Goal: Use online tool/utility: Utilize a website feature to perform a specific function

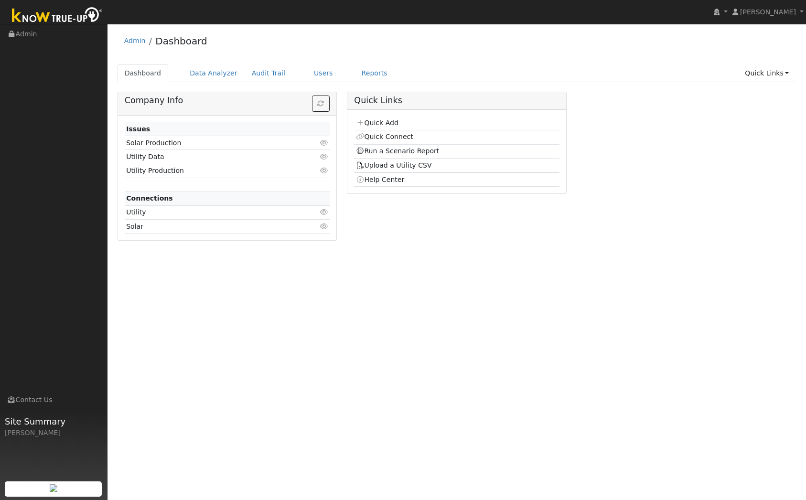
click at [404, 148] on link "Run a Scenario Report" at bounding box center [398, 151] width 84 height 8
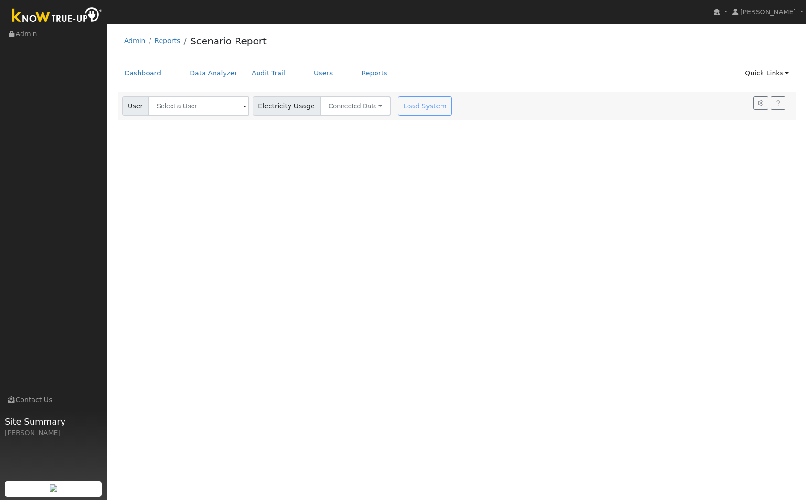
click at [196, 116] on div "User Profile First name Last name Email Email Notifications No Emails No Emails…" at bounding box center [456, 262] width 698 height 476
click at [195, 102] on input "text" at bounding box center [198, 105] width 101 height 19
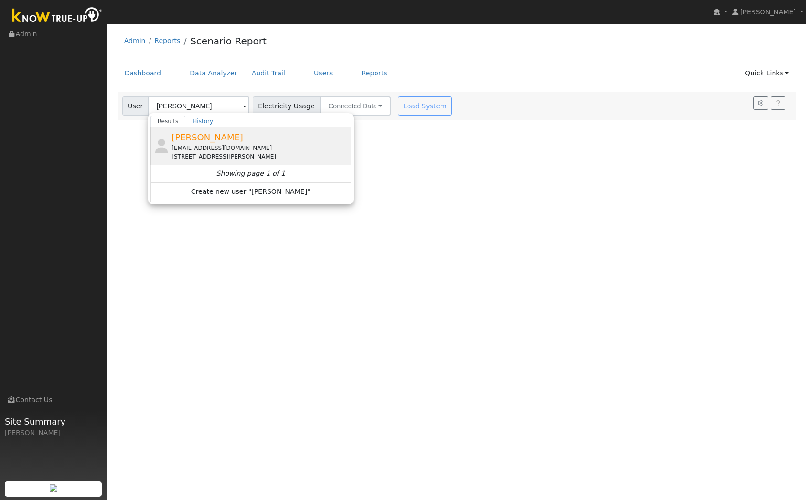
click at [207, 148] on div "rlanger209@gmail.com" at bounding box center [259, 148] width 177 height 9
type input "Ron Langer"
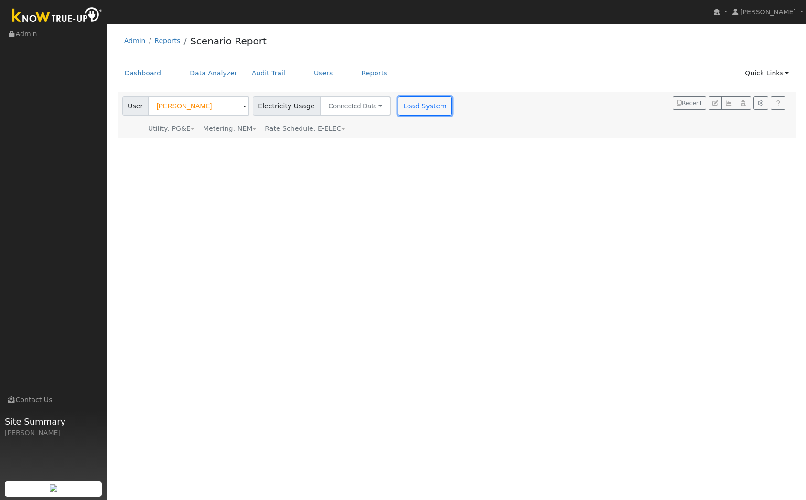
click at [416, 113] on button "Load System" at bounding box center [425, 105] width 54 height 19
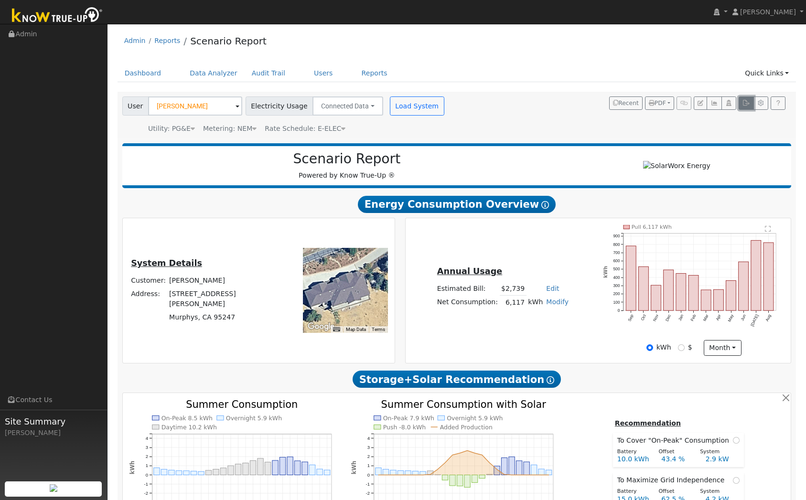
click at [745, 101] on icon "button" at bounding box center [745, 103] width 7 height 6
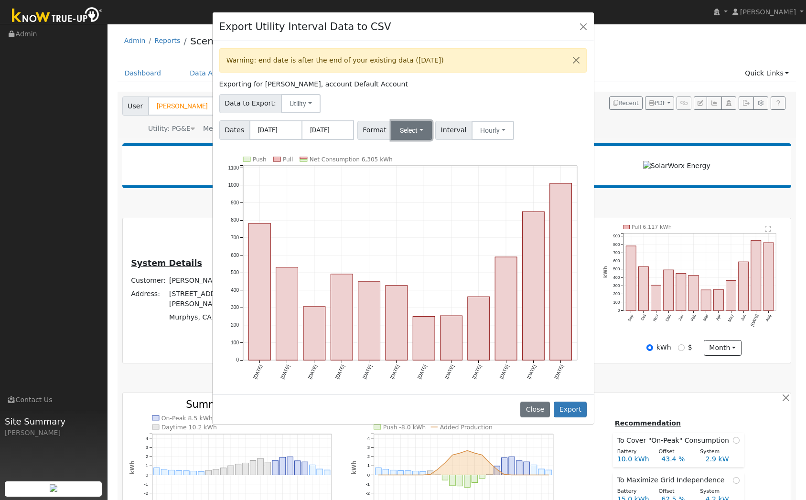
click at [414, 130] on button "Select" at bounding box center [411, 130] width 41 height 19
click at [410, 146] on link "Generic" at bounding box center [424, 151] width 68 height 13
click at [583, 415] on button "Export" at bounding box center [569, 410] width 33 height 16
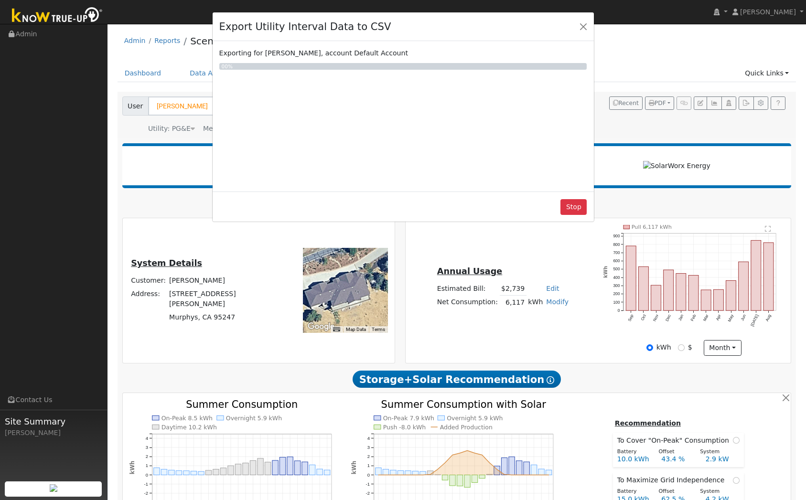
drag, startPoint x: 784, startPoint y: 317, endPoint x: 769, endPoint y: 290, distance: 30.6
click at [781, 308] on div "Export Utility Interval Data to CSV Exporting for Ron Langer, account Default A…" at bounding box center [403, 250] width 806 height 500
